Goal: Task Accomplishment & Management: Complete application form

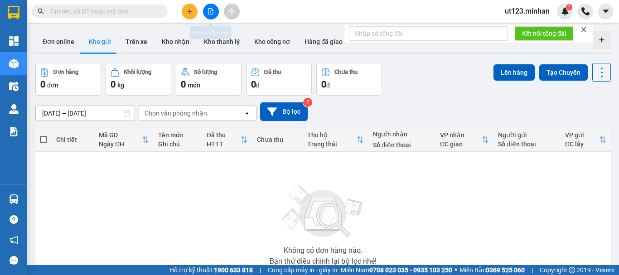
click at [193, 14] on button at bounding box center [190, 12] width 16 height 16
click at [297, 9] on div "Kết quả tìm kiếm ( 0 ) Bộ lọc Ngày tạo đơn gần nhất No Data ut123.minhan 1" at bounding box center [309, 11] width 619 height 23
click at [210, 14] on icon "file-add" at bounding box center [210, 11] width 6 height 6
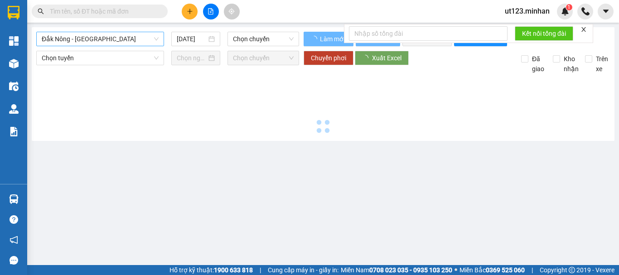
click at [109, 37] on span "Đắk Nông - [GEOGRAPHIC_DATA]" at bounding box center [100, 39] width 117 height 14
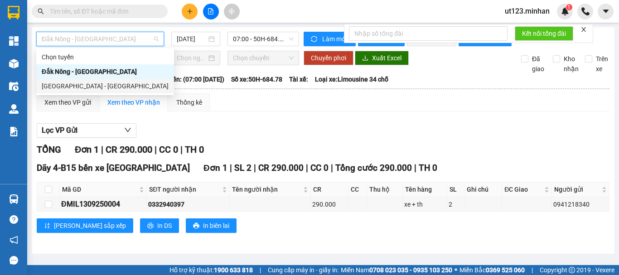
drag, startPoint x: 90, startPoint y: 88, endPoint x: 104, endPoint y: 76, distance: 18.6
click at [91, 87] on div "[GEOGRAPHIC_DATA] - [GEOGRAPHIC_DATA]" at bounding box center [105, 86] width 127 height 10
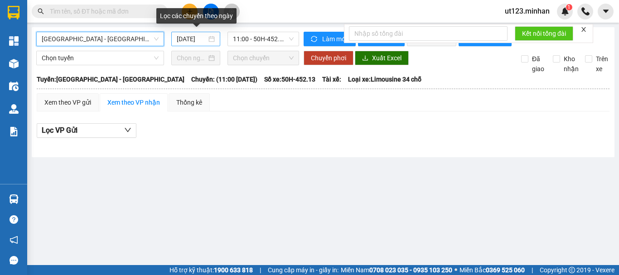
click at [177, 38] on input "[DATE]" at bounding box center [192, 39] width 30 height 10
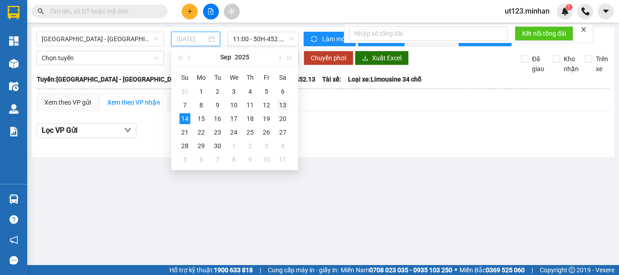
click at [285, 105] on div "13" at bounding box center [282, 105] width 11 height 11
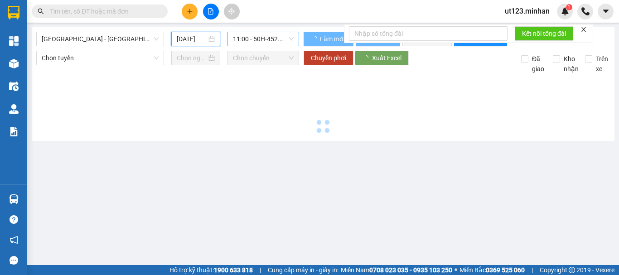
type input "[DATE]"
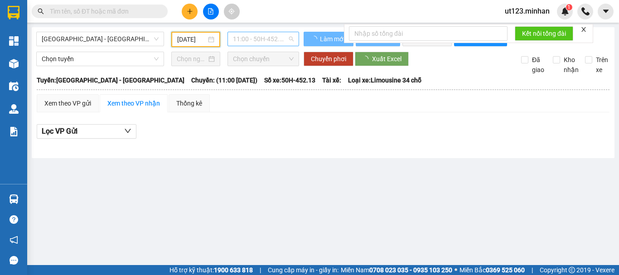
click at [261, 39] on span "11:00 - 50H-452.13" at bounding box center [263, 39] width 61 height 14
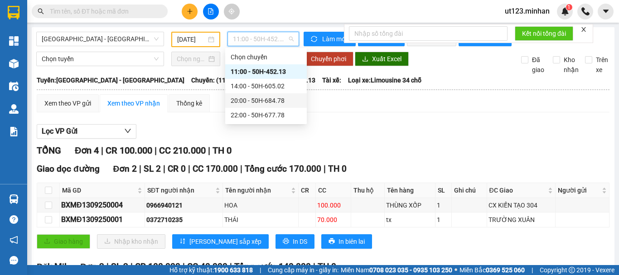
click at [279, 100] on div "20:00 - 50H-684.78" at bounding box center [266, 101] width 71 height 10
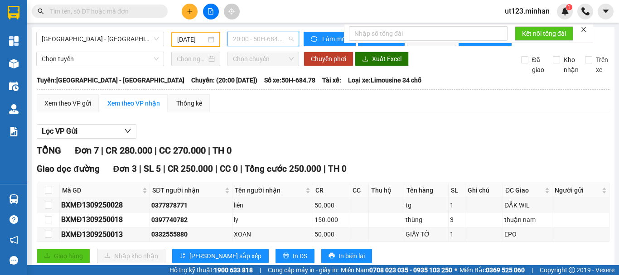
click at [273, 43] on span "20:00 - 50H-684.78" at bounding box center [263, 39] width 61 height 14
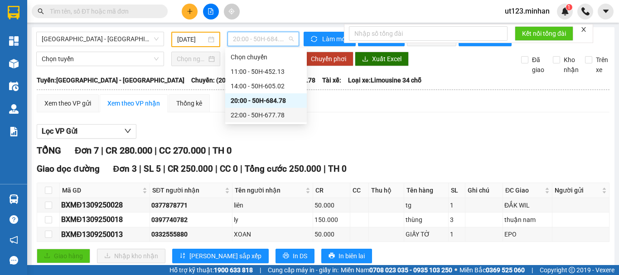
click at [272, 112] on div "22:00 - 50H-677.78" at bounding box center [266, 115] width 71 height 10
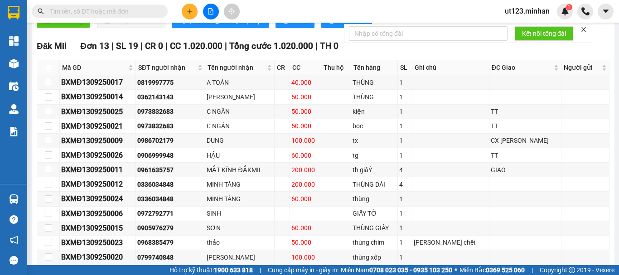
scroll to position [259, 0]
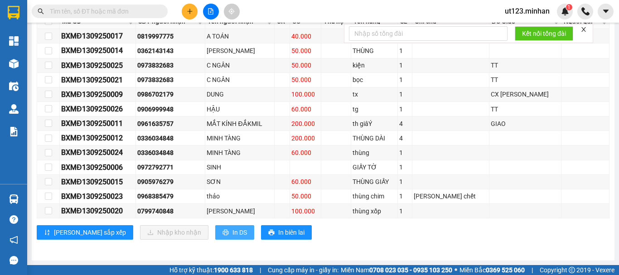
click at [232, 232] on span "In DS" at bounding box center [239, 232] width 14 height 10
drag, startPoint x: 191, startPoint y: 237, endPoint x: 198, endPoint y: 217, distance: 20.8
click at [215, 236] on button "In DS" at bounding box center [234, 232] width 39 height 14
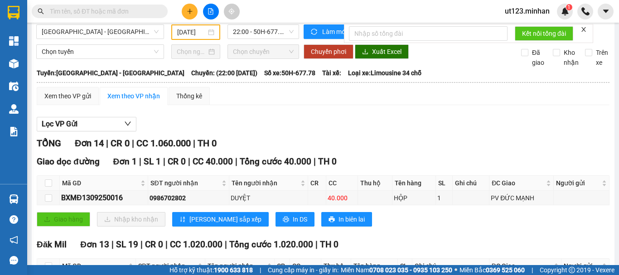
scroll to position [0, 0]
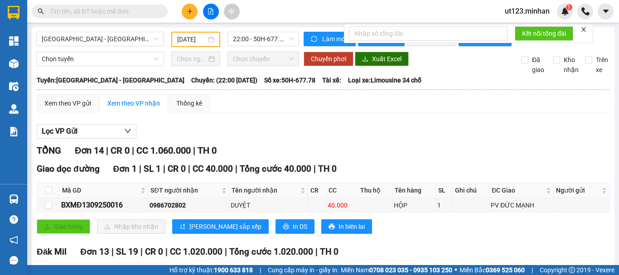
click at [140, 10] on input "text" at bounding box center [103, 11] width 107 height 10
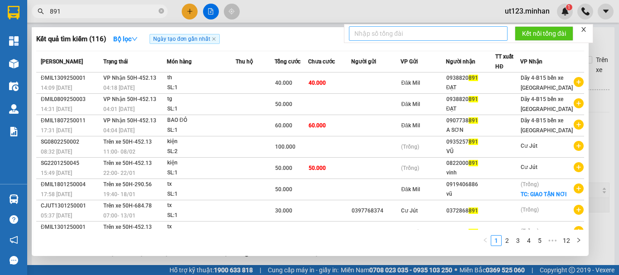
type input "891"
click at [618, 155] on div at bounding box center [309, 137] width 619 height 275
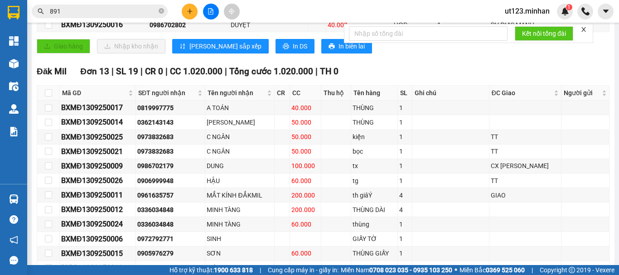
scroll to position [181, 0]
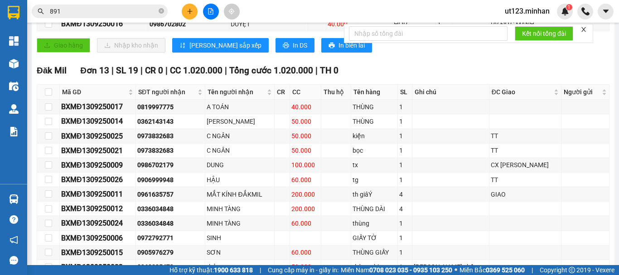
click at [388, 59] on div "Giao dọc đường Đơn 1 | SL 1 | CR 0 | CC 40.000 | Tổng cước 40.000 | TH 0 Mã GD …" at bounding box center [323, 20] width 573 height 78
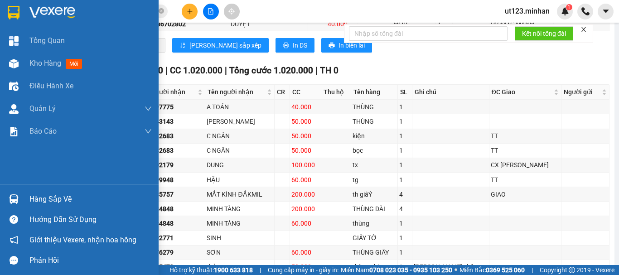
click at [12, 13] on img at bounding box center [14, 13] width 12 height 14
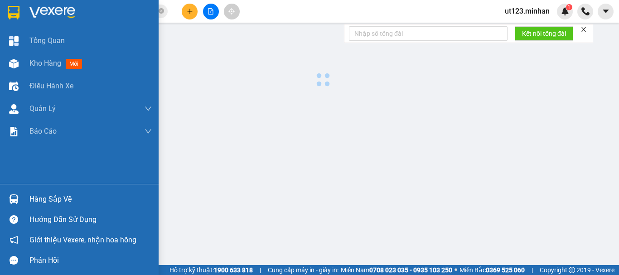
click at [11, 13] on img at bounding box center [14, 13] width 12 height 14
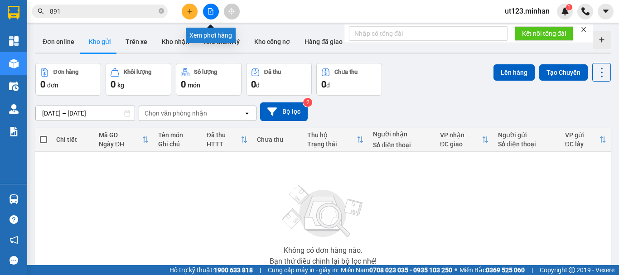
click at [207, 10] on button at bounding box center [211, 12] width 16 height 16
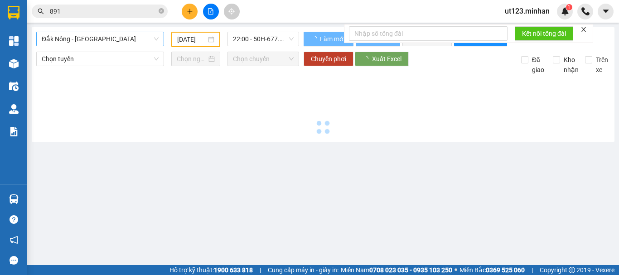
type input "[DATE]"
click at [86, 44] on span "Đắk Nông - [GEOGRAPHIC_DATA]" at bounding box center [100, 39] width 117 height 14
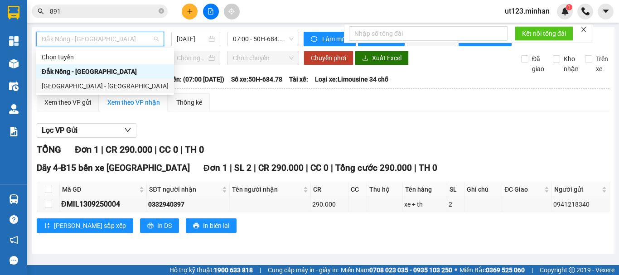
click at [83, 88] on div "[GEOGRAPHIC_DATA] - [GEOGRAPHIC_DATA]" at bounding box center [105, 86] width 127 height 10
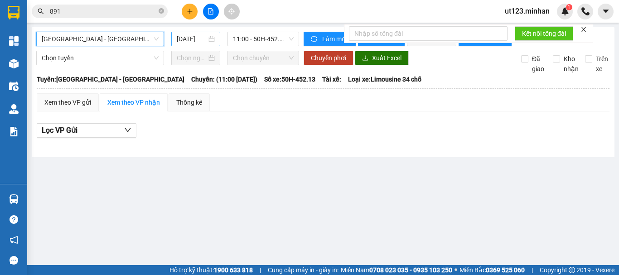
click at [177, 35] on input "[DATE]" at bounding box center [192, 39] width 30 height 10
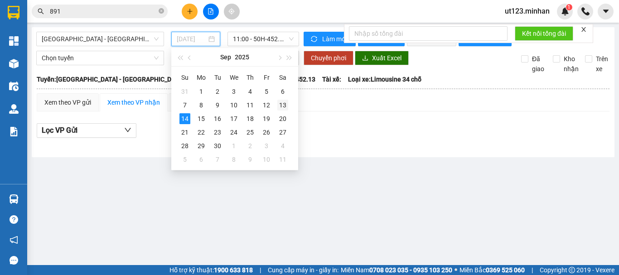
click at [283, 105] on div "13" at bounding box center [282, 105] width 11 height 11
type input "[DATE]"
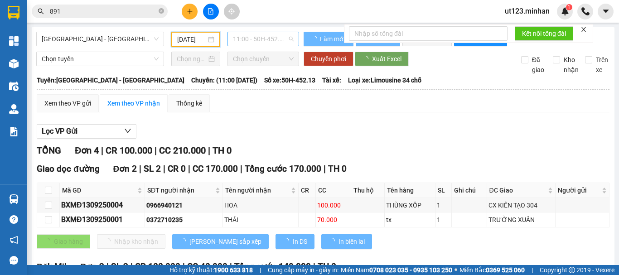
click at [285, 39] on span "11:00 - 50H-452.13" at bounding box center [263, 39] width 61 height 14
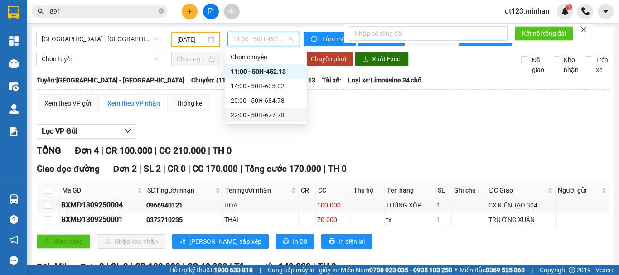
click at [268, 119] on div "22:00 - 50H-677.78" at bounding box center [266, 115] width 71 height 10
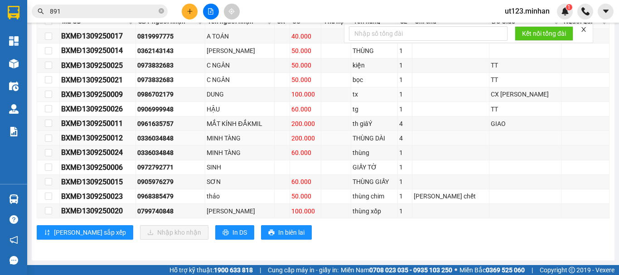
scroll to position [259, 0]
click at [175, 194] on div "0968385479" at bounding box center [170, 196] width 66 height 10
click at [174, 194] on div "0968385479" at bounding box center [170, 196] width 66 height 10
copy div "0968385479"
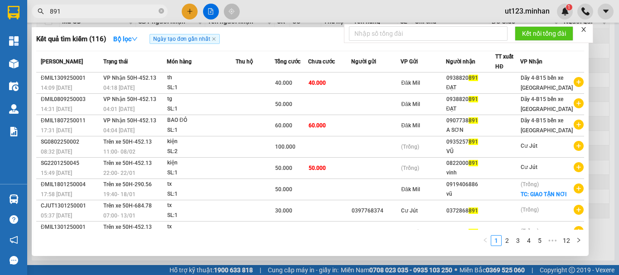
click at [135, 7] on input "891" at bounding box center [103, 11] width 107 height 10
click at [133, 8] on input "891" at bounding box center [103, 11] width 107 height 10
paste input "0968385479"
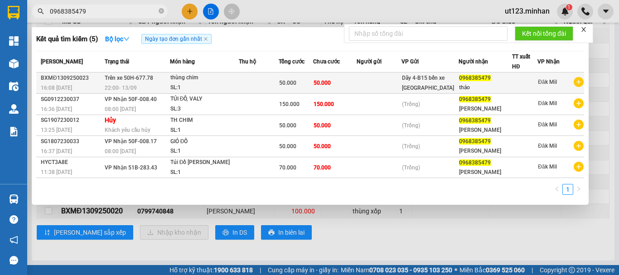
type input "0968385479"
click at [376, 88] on td at bounding box center [379, 82] width 45 height 21
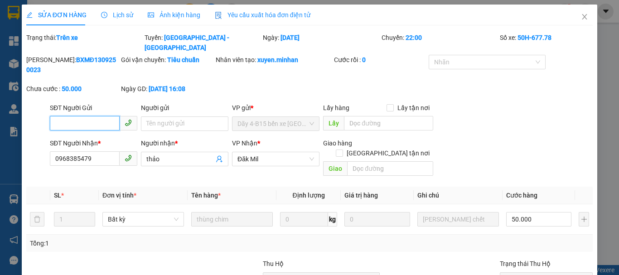
type input "0968385479"
type input "thảo"
type input "50.000"
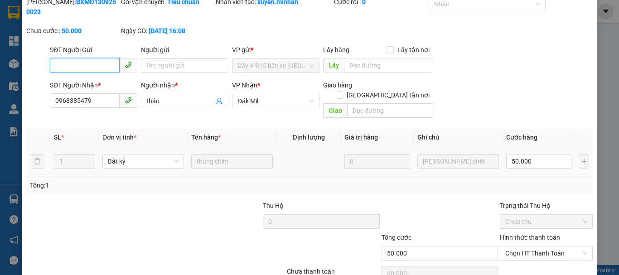
scroll to position [62, 0]
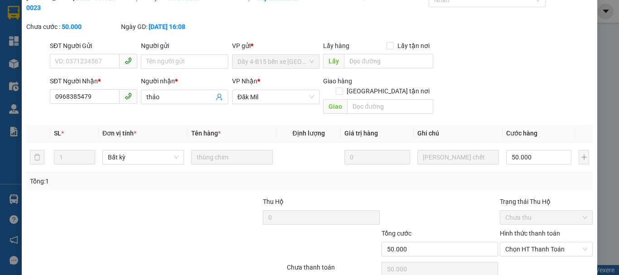
click at [470, 163] on div "Total Paid Fee 0 Total UnPaid Fee 50.000 Cash Collection Total Fee Trạng thái: …" at bounding box center [309, 135] width 566 height 329
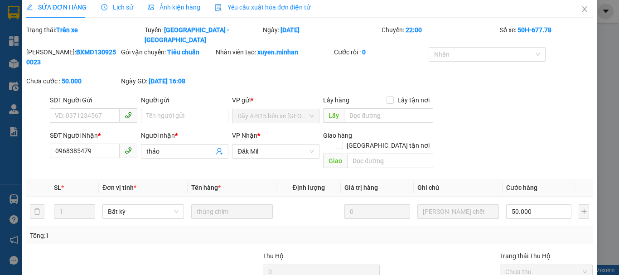
scroll to position [0, 0]
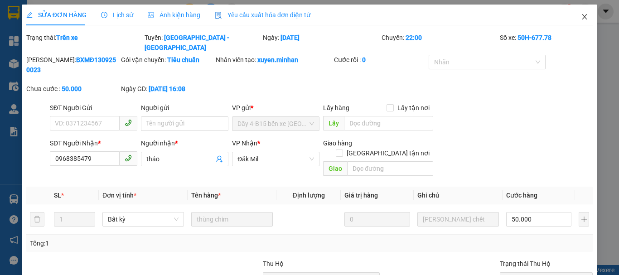
click at [581, 16] on icon "close" at bounding box center [584, 16] width 7 height 7
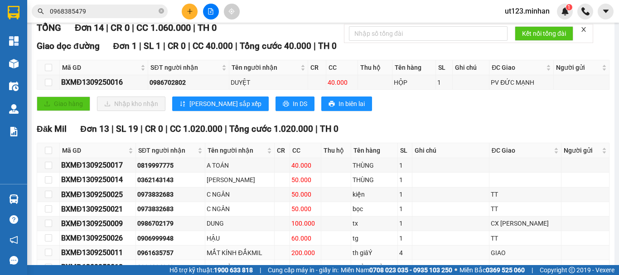
scroll to position [259, 0]
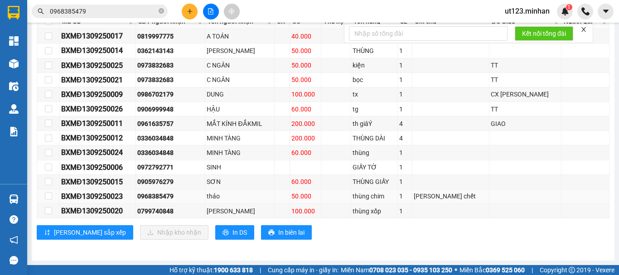
click at [172, 193] on div "0968385479" at bounding box center [170, 196] width 66 height 10
copy div "0968385479"
click at [130, 4] on div "Kết quả tìm kiếm ( 5 ) Bộ lọc Ngày tạo đơn gần nhất Mã ĐH Trạng thái Món hàng T…" at bounding box center [88, 12] width 177 height 16
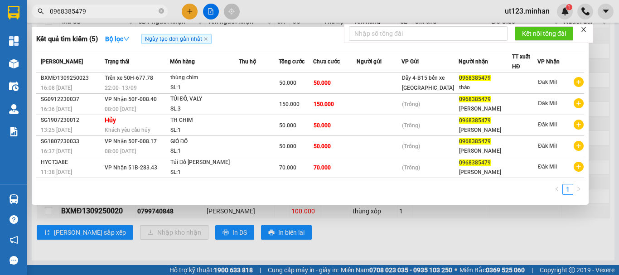
click at [121, 9] on input "0968385479" at bounding box center [103, 11] width 107 height 10
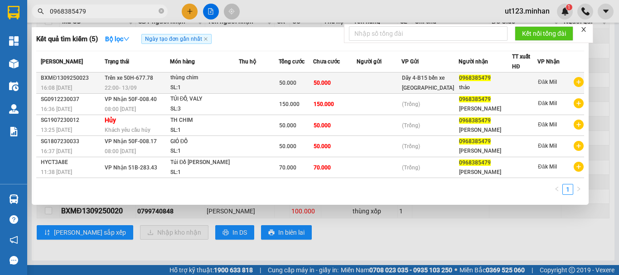
click at [363, 83] on td at bounding box center [379, 82] width 45 height 21
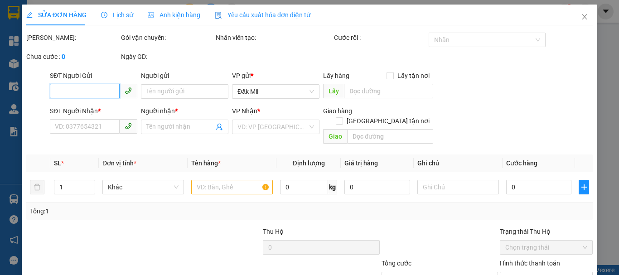
type input "0968385479"
type input "thảo"
type input "50.000"
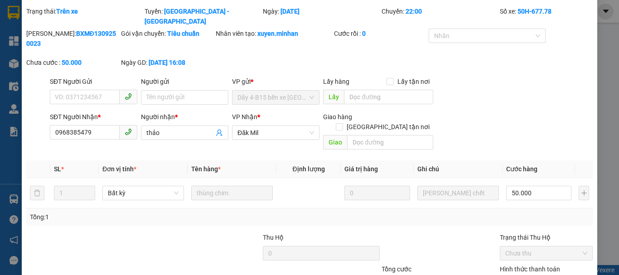
scroll to position [29, 0]
